Goal: Task Accomplishment & Management: Complete application form

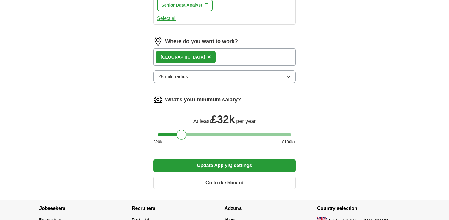
scroll to position [358, 0]
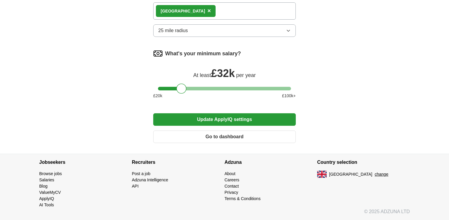
click at [211, 135] on button "Go to dashboard" at bounding box center [224, 136] width 143 height 12
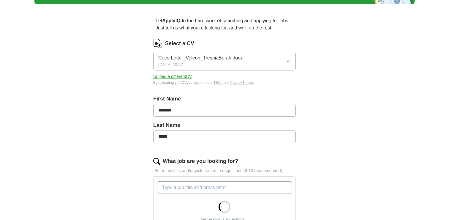
scroll to position [46, 0]
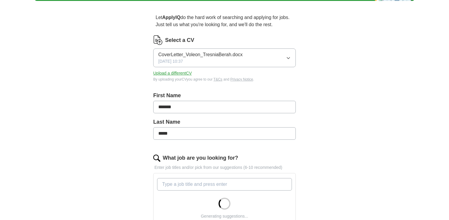
click at [288, 58] on icon "button" at bounding box center [288, 57] width 3 height 1
click at [317, 77] on div "Let ApplyIQ do the hard work of searching and applying for jobs. Just tell us w…" at bounding box center [224, 199] width 190 height 386
click at [161, 74] on button "Upload a different CV" at bounding box center [172, 73] width 39 height 6
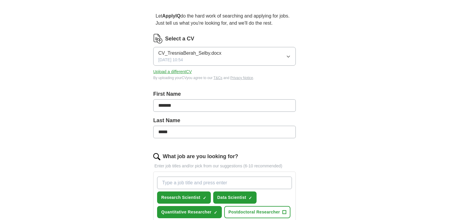
scroll to position [48, 0]
